Goal: Navigation & Orientation: Go to known website

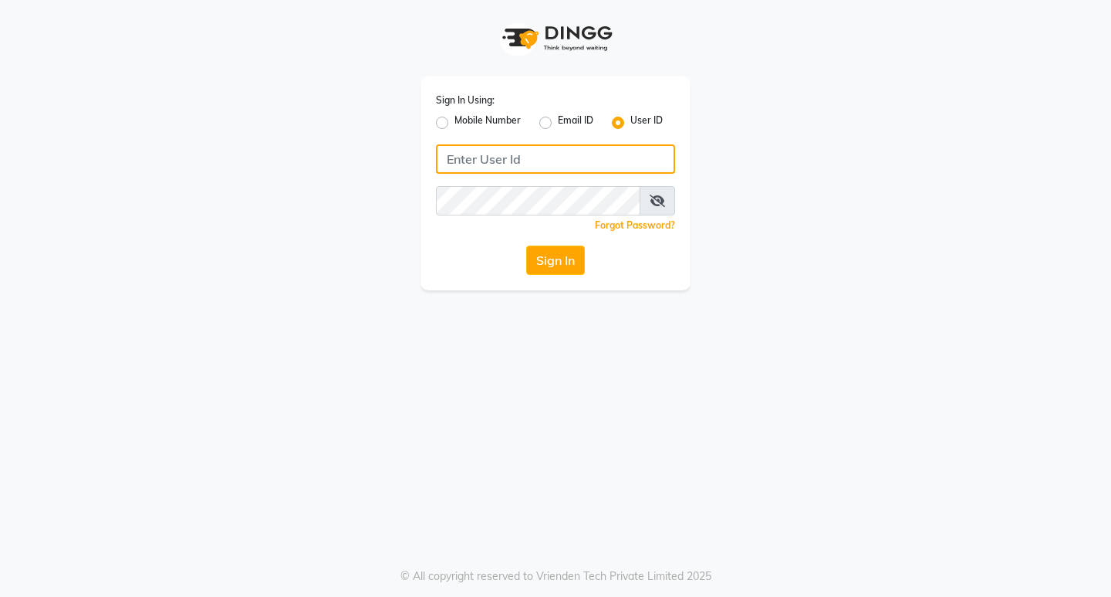
type input "8779152966"
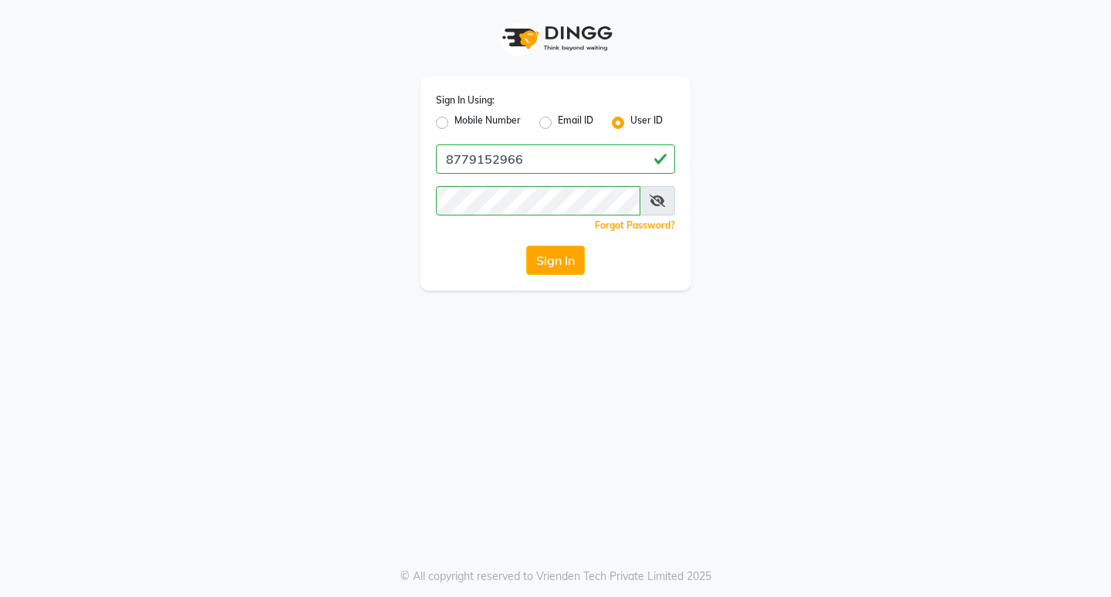
click at [455, 124] on label "Mobile Number" at bounding box center [488, 122] width 66 height 19
click at [455, 123] on input "Mobile Number" at bounding box center [460, 118] width 10 height 10
radio input "true"
radio input "false"
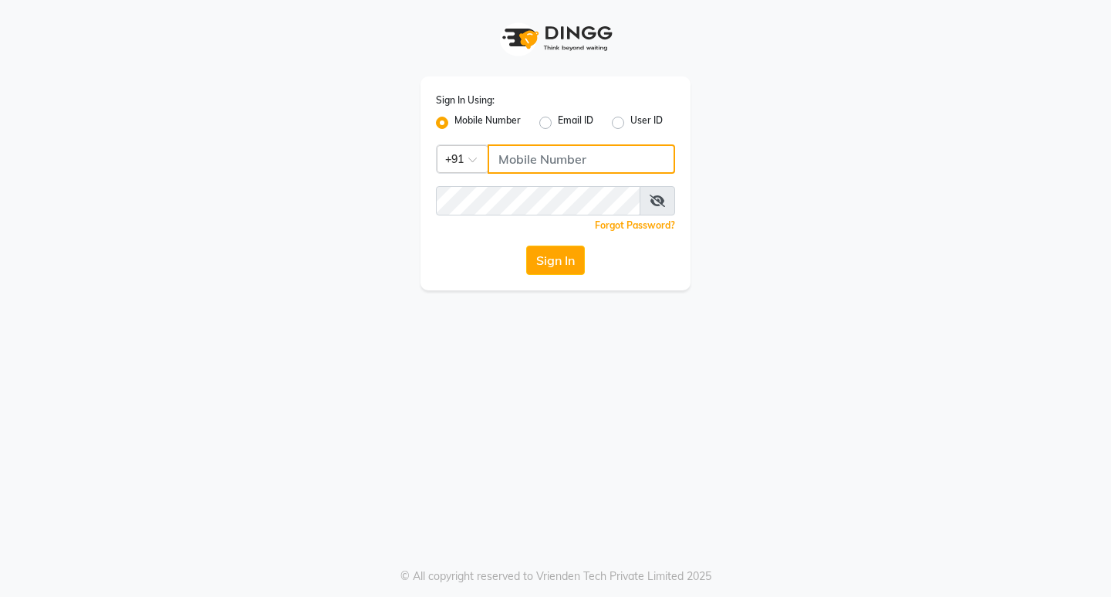
click at [553, 162] on input "Username" at bounding box center [582, 158] width 188 height 29
type input "8779152966"
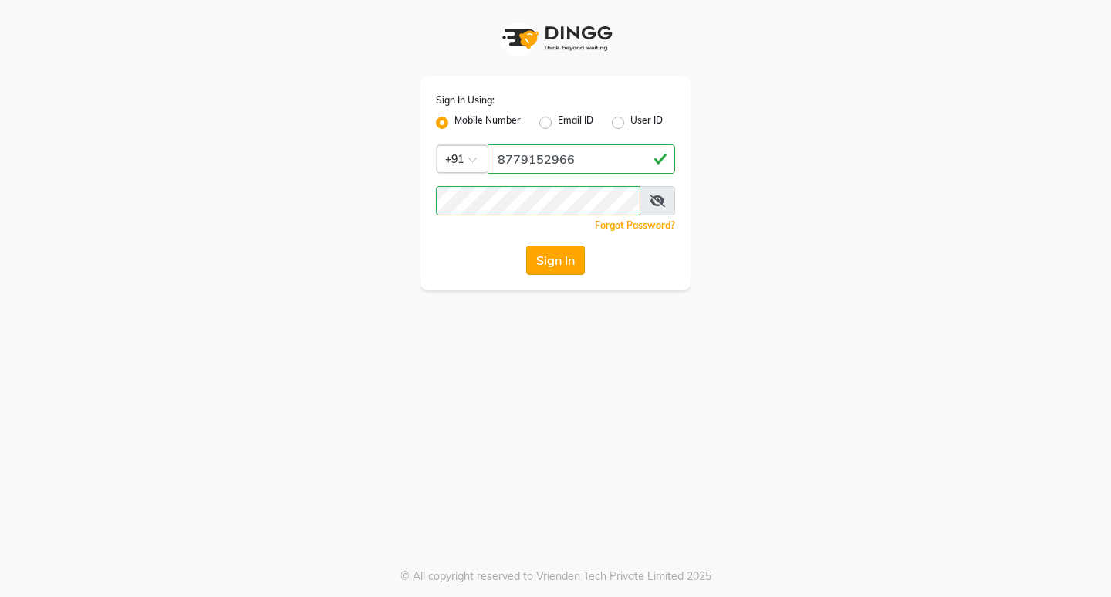
click at [556, 256] on button "Sign In" at bounding box center [555, 259] width 59 height 29
